Goal: Share content

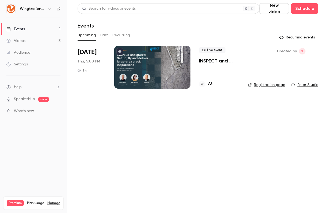
click at [29, 29] on link "Events 1" at bounding box center [33, 29] width 67 height 12
click at [162, 64] on div at bounding box center [152, 67] width 76 height 43
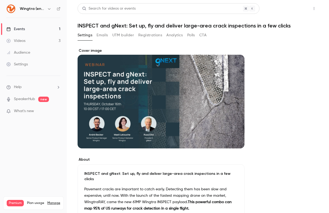
click at [294, 10] on button "Share" at bounding box center [294, 8] width 21 height 11
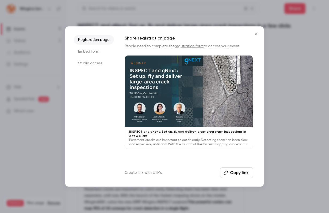
click at [243, 175] on button "Copy link" at bounding box center [236, 173] width 33 height 11
